Goal: Task Accomplishment & Management: Manage account settings

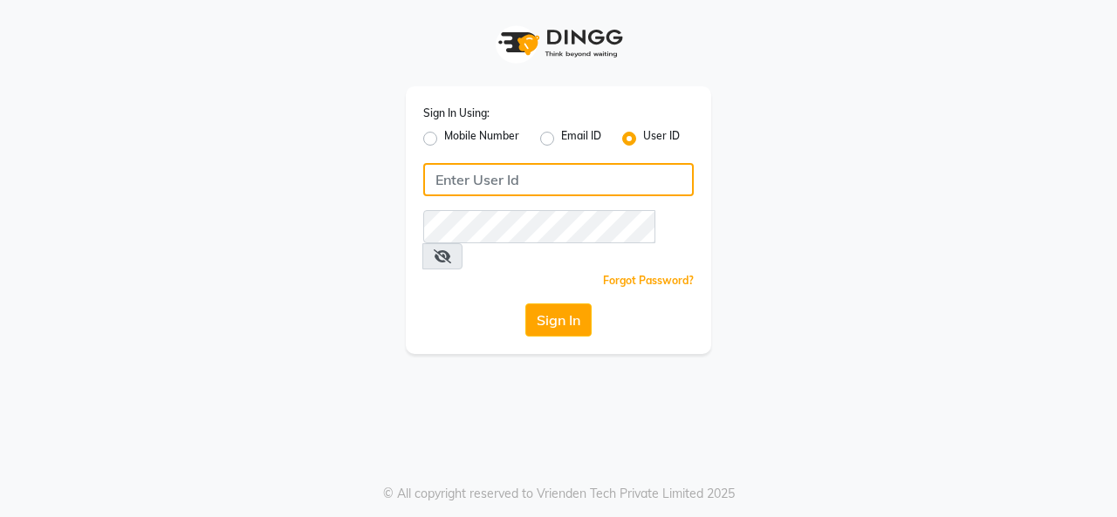
type input "9890515197"
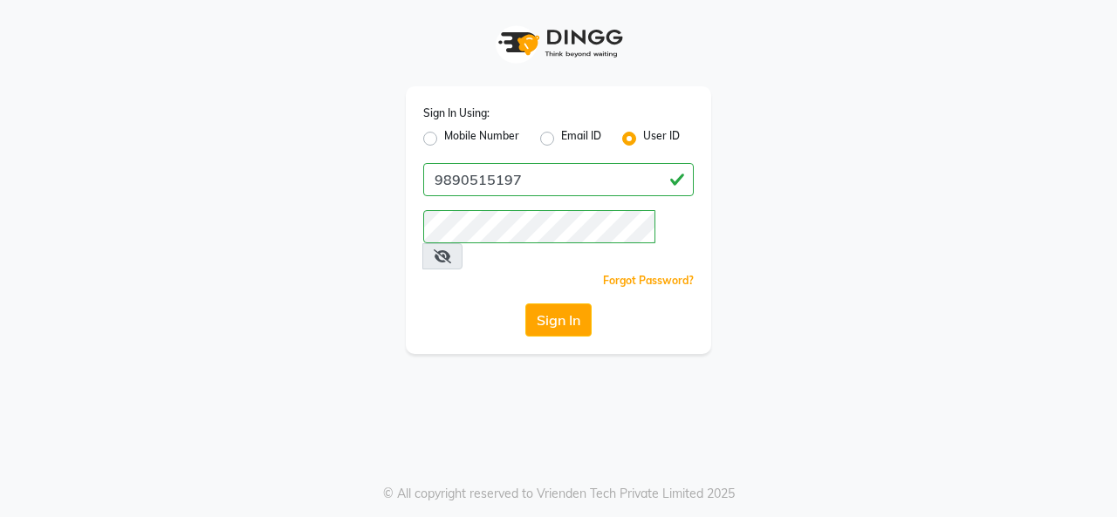
click at [428, 272] on div "Sign In Using: Mobile Number Email ID User ID 9890515197 Remember me Forgot Pas…" at bounding box center [558, 220] width 305 height 268
click at [571, 305] on button "Sign In" at bounding box center [558, 320] width 66 height 33
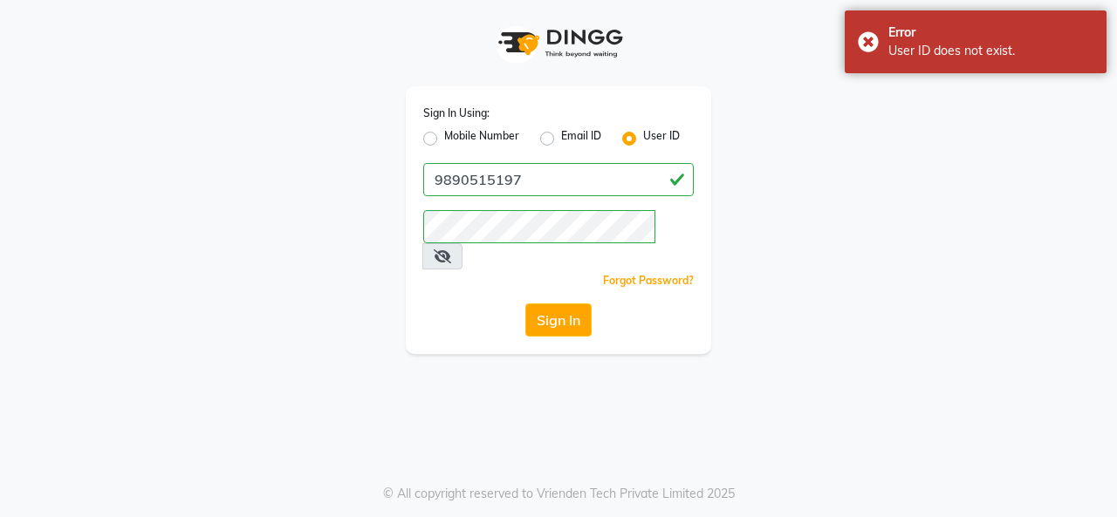
click at [444, 133] on label "Mobile Number" at bounding box center [481, 138] width 75 height 21
click at [444, 133] on input "Mobile Number" at bounding box center [449, 133] width 11 height 11
radio input "true"
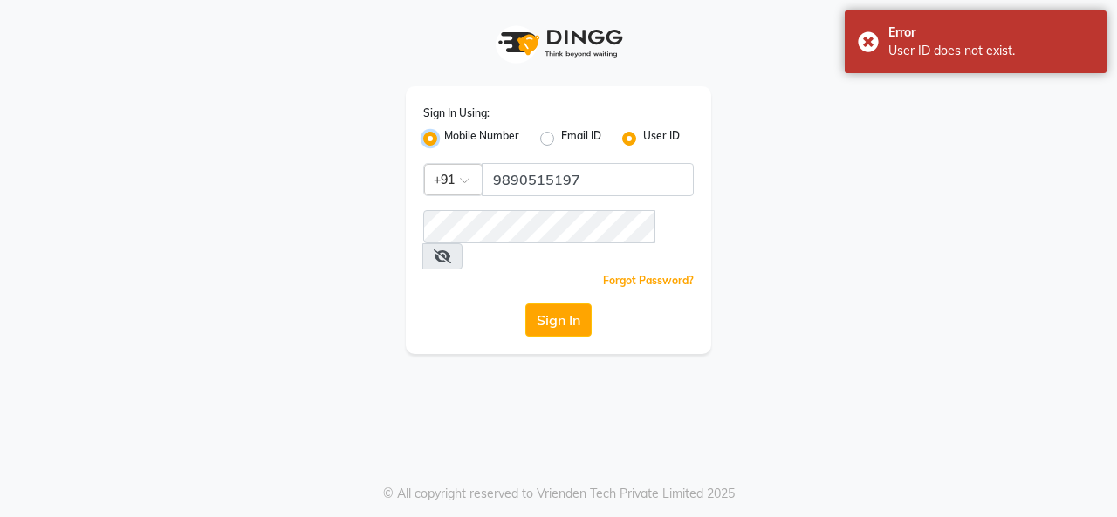
radio input "false"
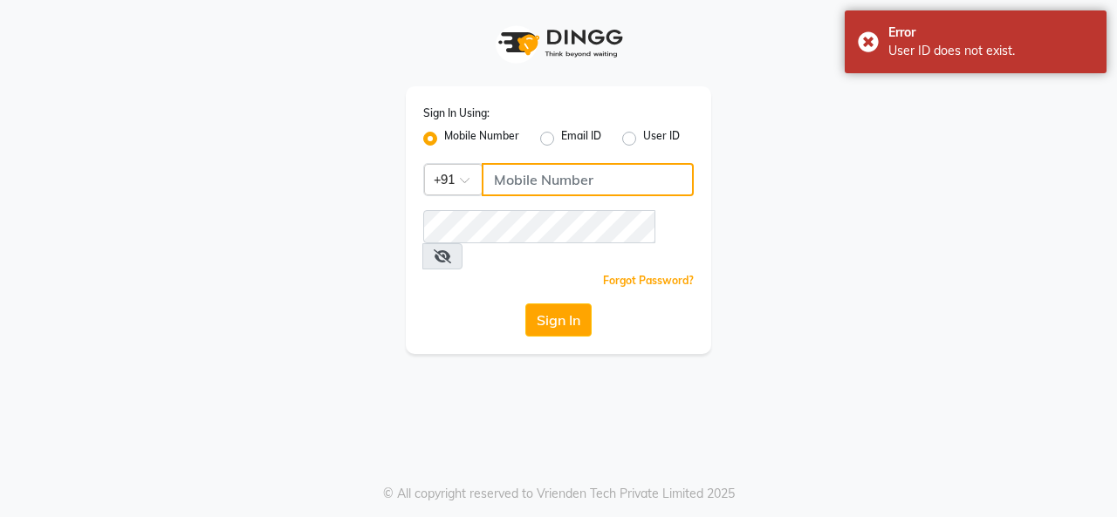
click at [549, 180] on input "Username" at bounding box center [588, 179] width 212 height 33
type input "9890515197"
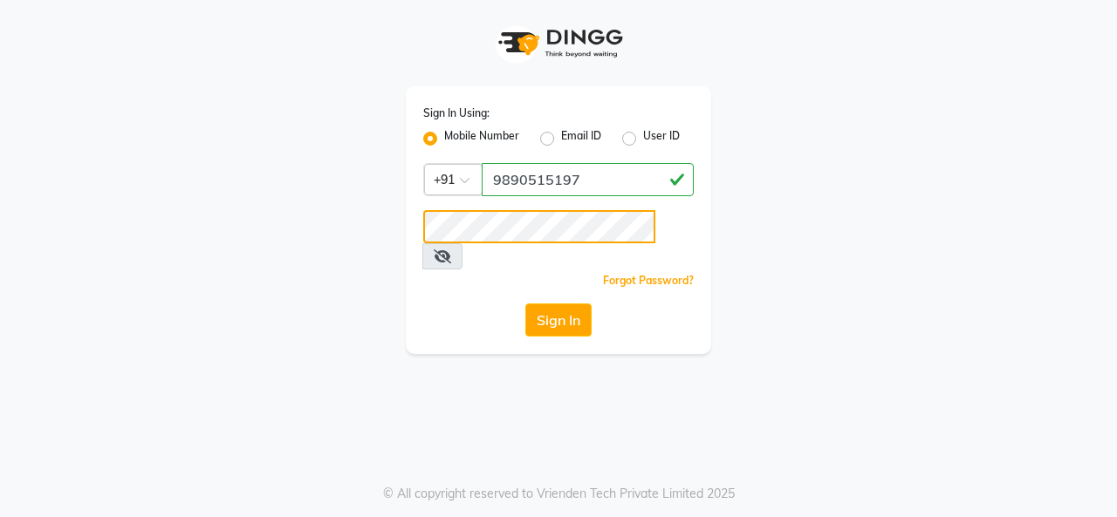
click at [525, 304] on button "Sign In" at bounding box center [558, 320] width 66 height 33
